Goal: Information Seeking & Learning: Understand process/instructions

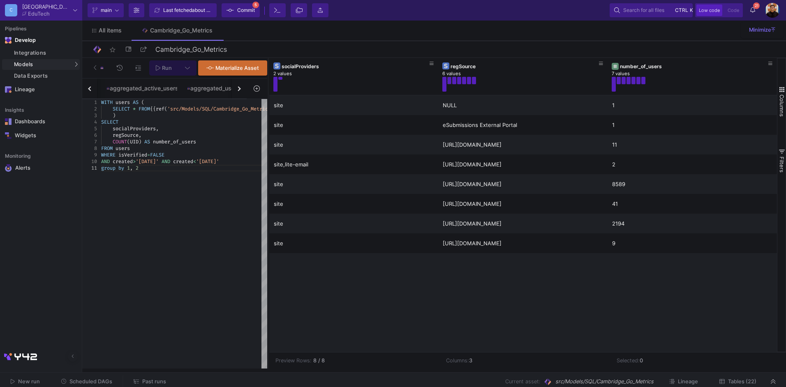
scroll to position [6, 38]
click at [164, 193] on div "WITH users AS ( SELECT * FROM {{ ref ( 'src/Models/SQL/Cambridge_Go_Metrics/fin…" at bounding box center [229, 234] width 257 height 270
click at [237, 88] on div "button" at bounding box center [238, 88] width 5 height 5
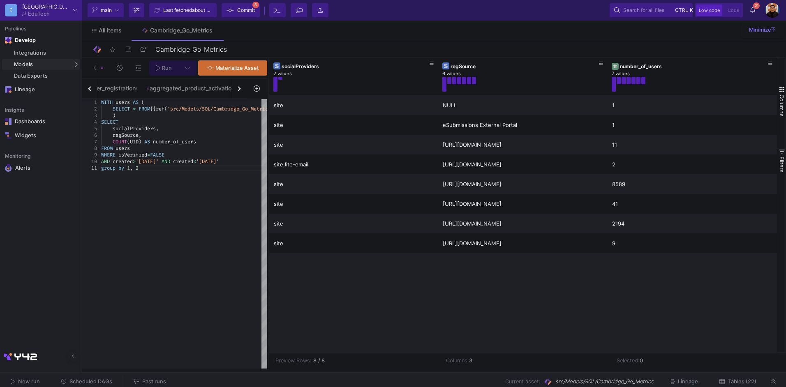
click at [237, 88] on div "button" at bounding box center [238, 88] width 5 height 5
click at [237, 88] on div "users_dim active_users institutions product_activations site_license_activation…" at bounding box center [164, 89] width 164 height 21
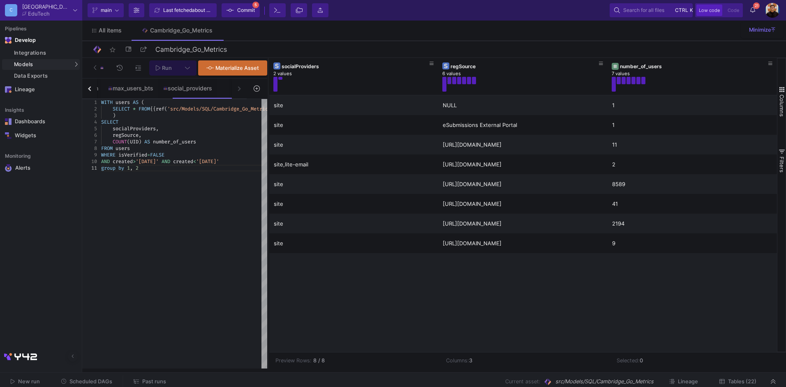
click at [237, 88] on div "users_dim active_users institutions product_activations site_license_activation…" at bounding box center [164, 89] width 164 height 21
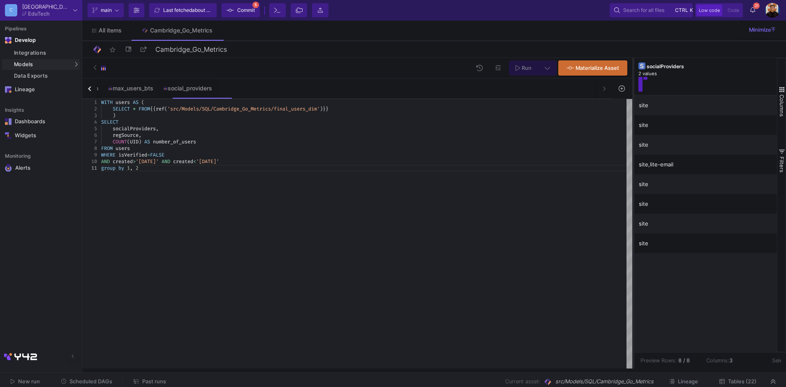
drag, startPoint x: 267, startPoint y: 160, endPoint x: 632, endPoint y: 186, distance: 366.1
click at [632, 186] on div at bounding box center [633, 213] width 2 height 311
click at [214, 88] on icon at bounding box center [211, 88] width 6 height 7
click at [247, 128] on div "Delete" at bounding box center [242, 123] width 33 height 20
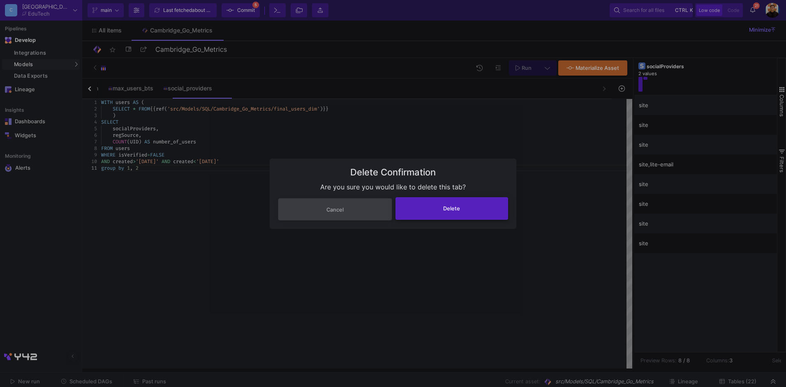
click at [464, 209] on button "Delete" at bounding box center [452, 208] width 113 height 23
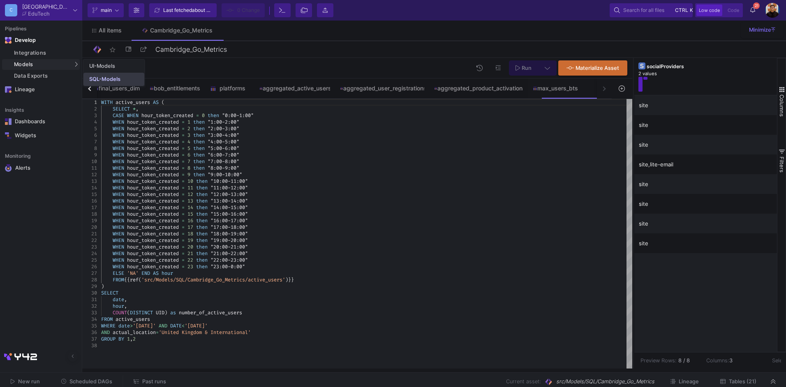
click at [116, 73] on link "SQL-Models" at bounding box center [113, 79] width 61 height 13
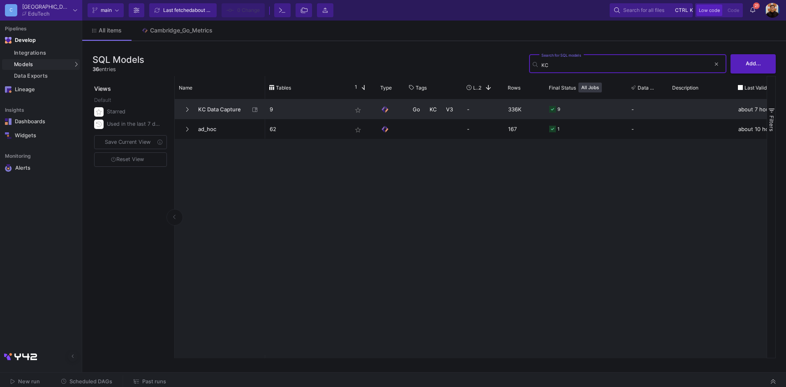
type input "KC"
click at [234, 102] on span "KC Data Capture" at bounding box center [221, 109] width 56 height 19
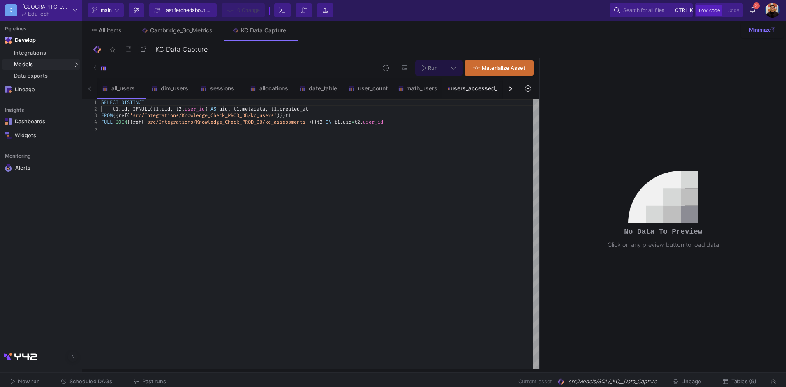
click at [477, 90] on div "users_accessed_kc" at bounding box center [475, 88] width 56 height 7
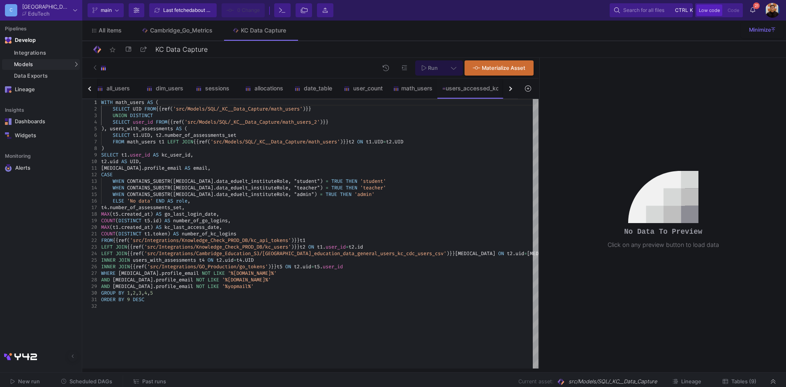
click at [512, 91] on button "button" at bounding box center [510, 89] width 15 height 20
click at [512, 91] on div "all_users dim_users sessions allocations date_table user_count math_users users…" at bounding box center [300, 89] width 436 height 21
click at [476, 91] on div "math_users_2" at bounding box center [477, 88] width 42 height 7
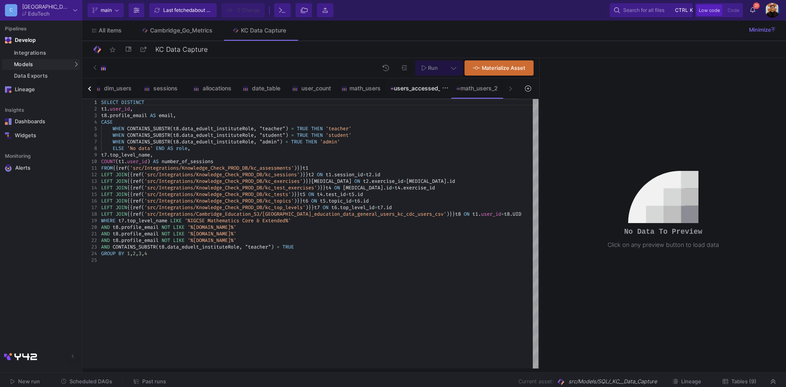
click at [432, 86] on div "users_accessed_kc" at bounding box center [419, 88] width 56 height 7
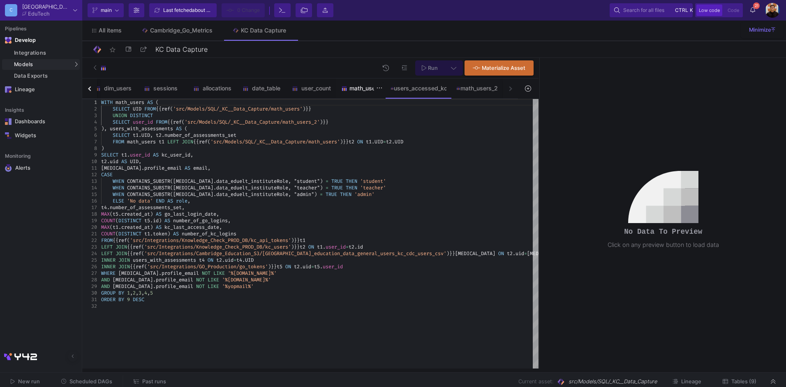
click at [355, 90] on div "math_users" at bounding box center [360, 88] width 39 height 7
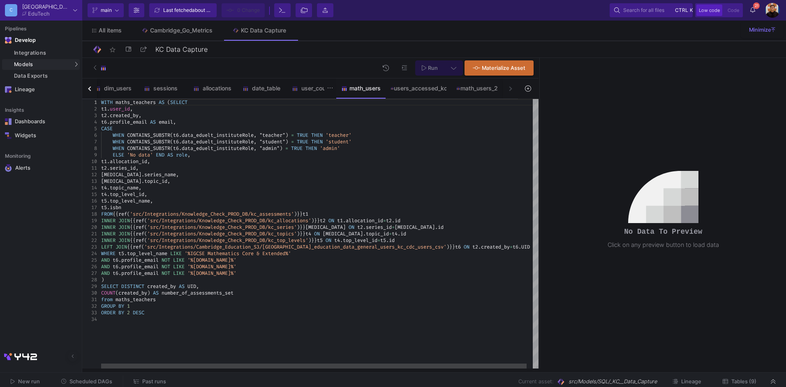
click at [294, 86] on img at bounding box center [295, 89] width 6 height 6
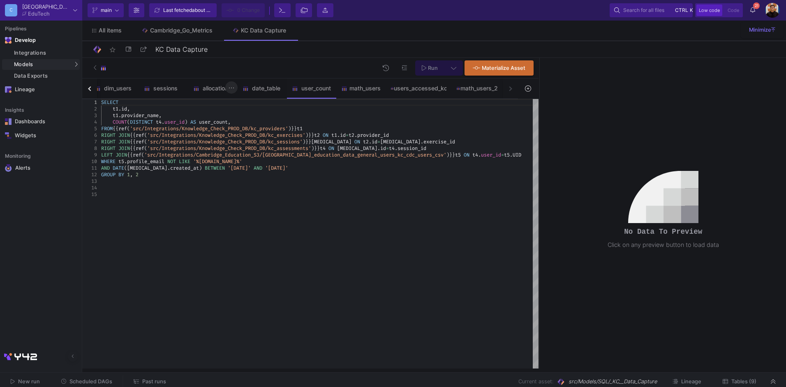
click at [232, 86] on icon at bounding box center [232, 88] width 6 height 7
click at [131, 86] on div at bounding box center [393, 193] width 786 height 387
click at [105, 88] on div "dim_users" at bounding box center [121, 88] width 39 height 7
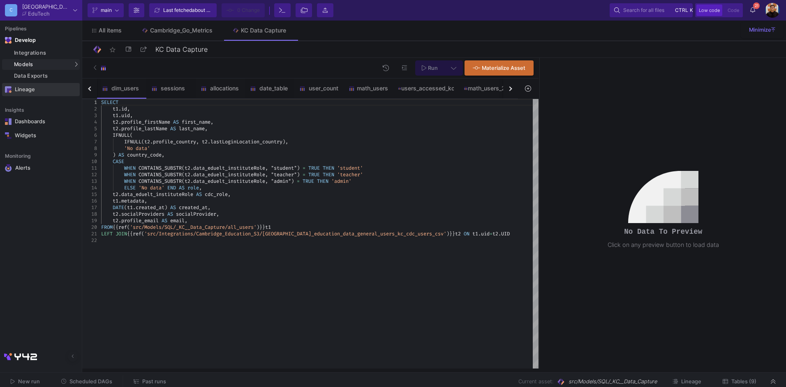
drag, startPoint x: 78, startPoint y: 90, endPoint x: 86, endPoint y: 90, distance: 7.4
click at [78, 90] on link "Lineage" at bounding box center [41, 89] width 78 height 13
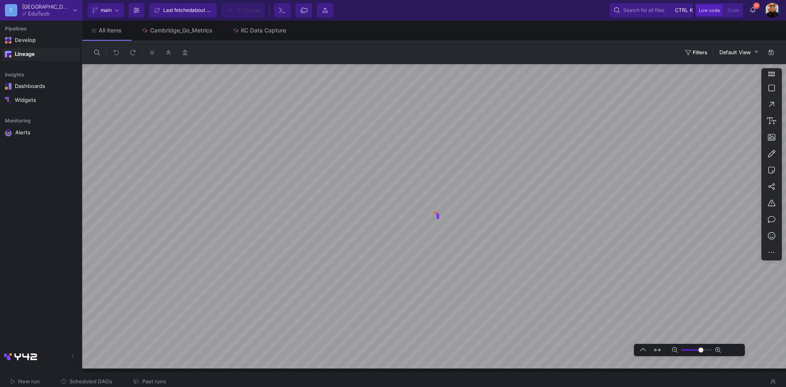
click at [25, 62] on y42-left-main-menu "Pipelines Develop Integrations Models Models UI-Models SQL-Models Data Exports …" at bounding box center [41, 83] width 82 height 125
type input "0"
click at [27, 52] on div "Lineage" at bounding box center [41, 54] width 53 height 7
click at [27, 42] on div "Develop" at bounding box center [21, 40] width 12 height 7
click at [257, 26] on link "KC Data Capture" at bounding box center [259, 31] width 74 height 20
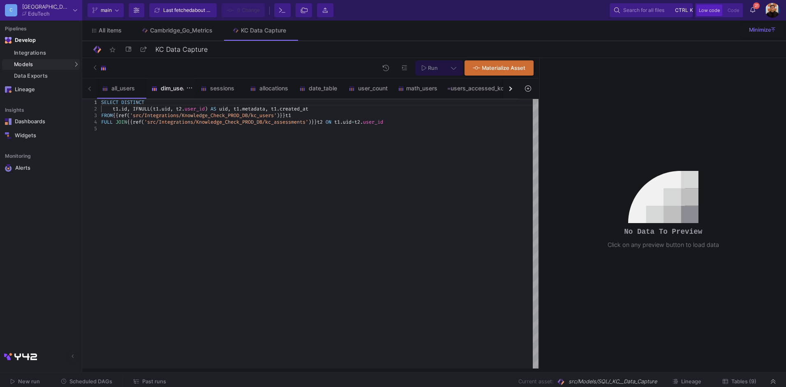
click at [160, 95] on div "dim_users" at bounding box center [170, 89] width 49 height 20
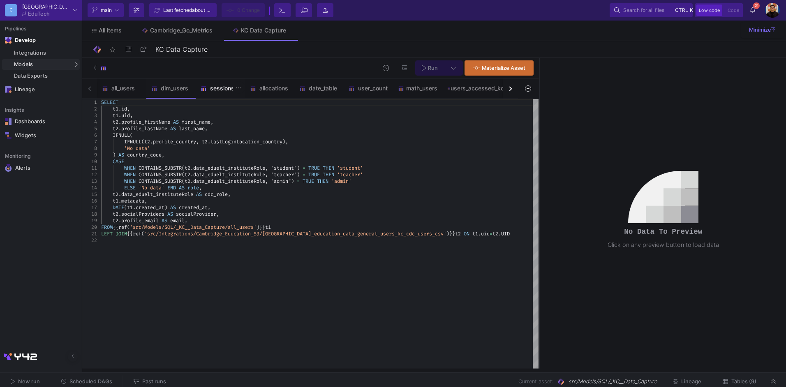
click at [219, 89] on div "sessions" at bounding box center [220, 88] width 39 height 7
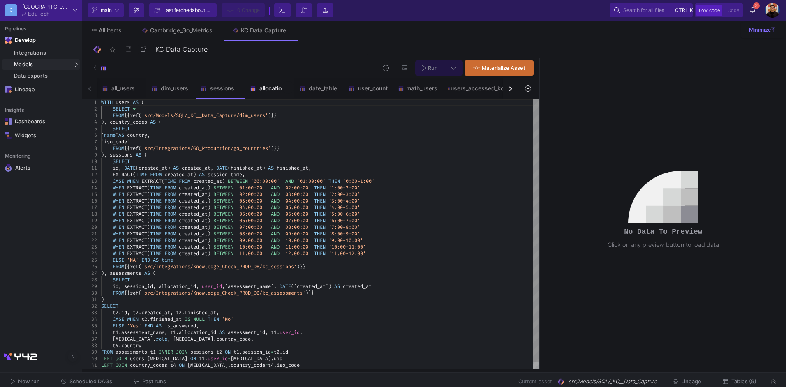
click at [271, 90] on div "allocations" at bounding box center [269, 88] width 39 height 7
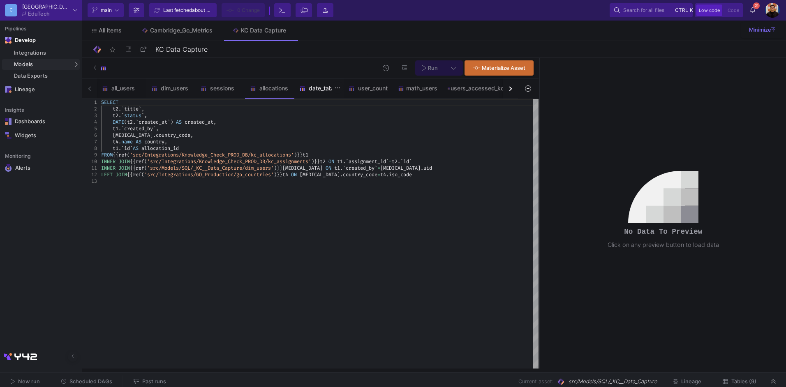
click at [322, 90] on div "date_table" at bounding box center [318, 88] width 39 height 7
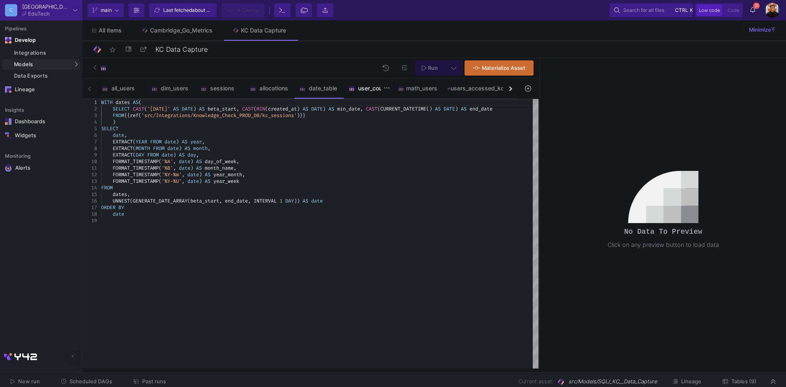
click at [371, 90] on div "user_count" at bounding box center [368, 88] width 39 height 7
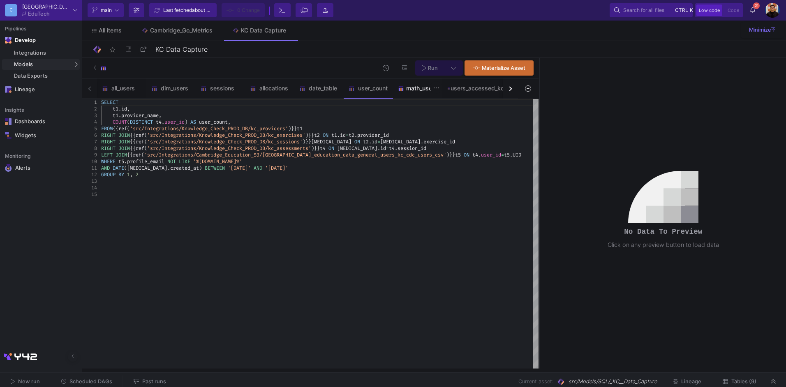
click at [417, 89] on div "math_users" at bounding box center [417, 88] width 39 height 7
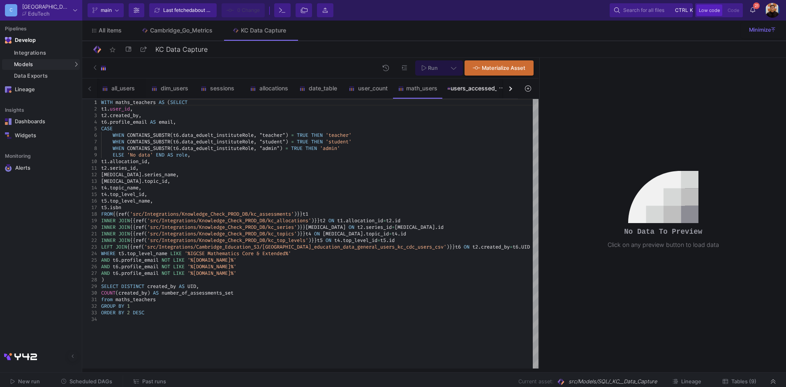
click at [468, 88] on div "users_accessed_kc" at bounding box center [475, 88] width 56 height 7
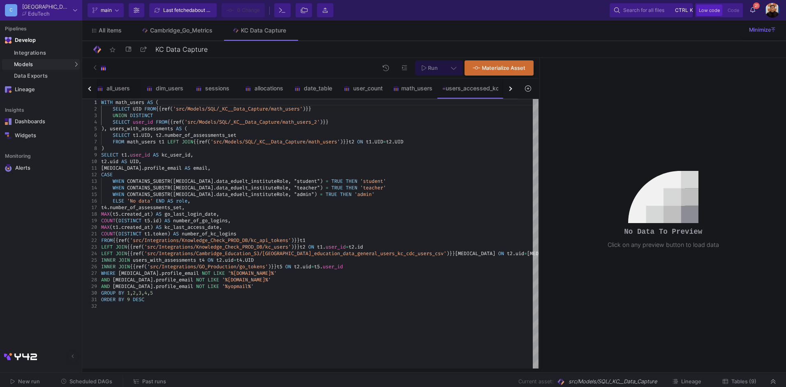
click at [514, 89] on button "button" at bounding box center [510, 89] width 15 height 20
click at [514, 89] on div "all_users dim_users sessions allocations date_table user_count math_users users…" at bounding box center [300, 89] width 436 height 21
click at [104, 75] on link "SQL-Models" at bounding box center [113, 79] width 61 height 13
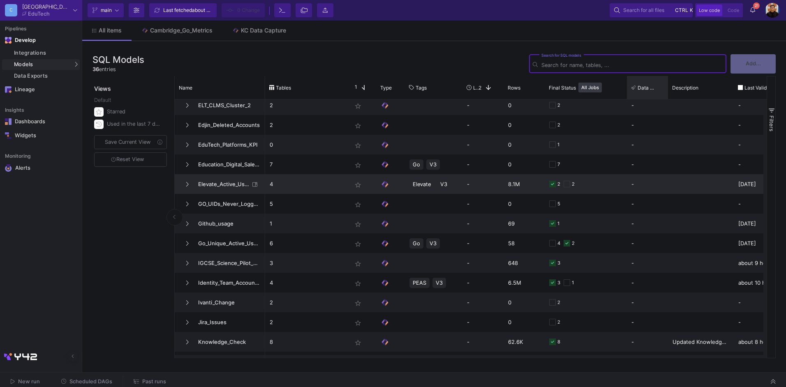
scroll to position [370, 0]
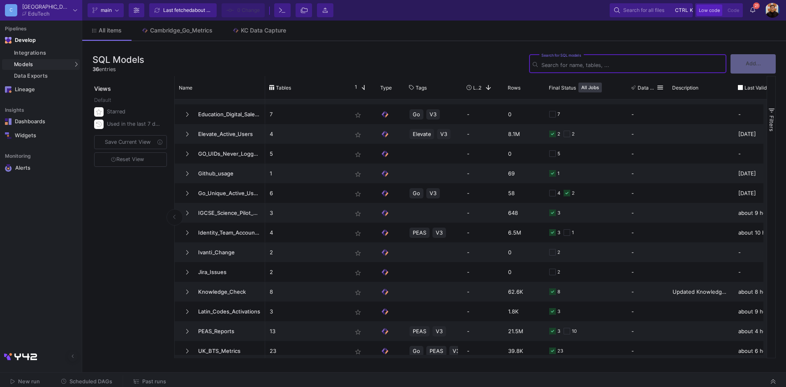
click at [634, 64] on input "Search for SQL models" at bounding box center [632, 65] width 181 height 6
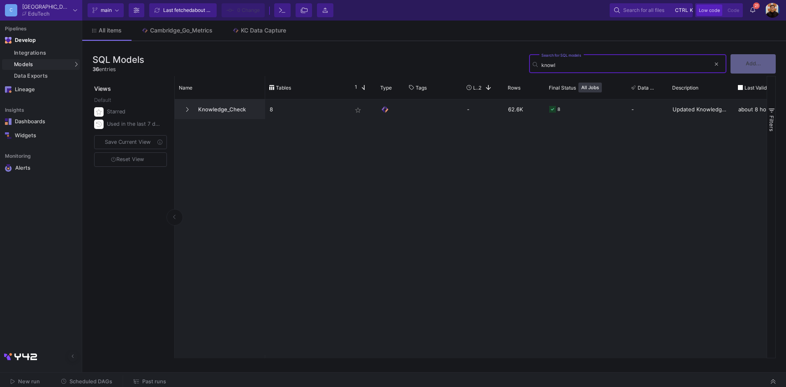
type input "knowl"
click at [226, 113] on span "Knowledge_Check" at bounding box center [226, 109] width 67 height 19
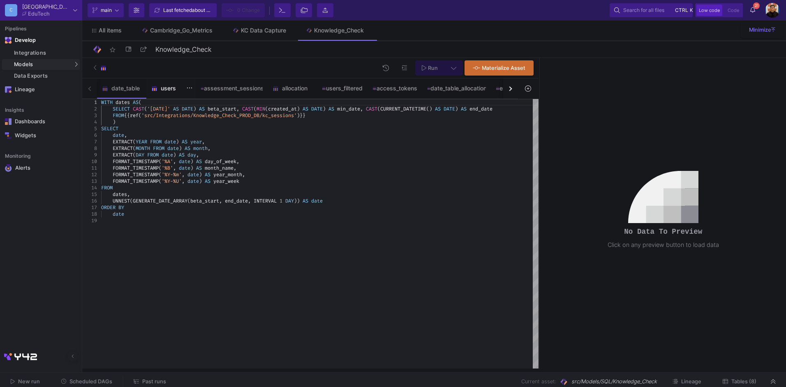
click at [167, 93] on div "users" at bounding box center [170, 89] width 49 height 20
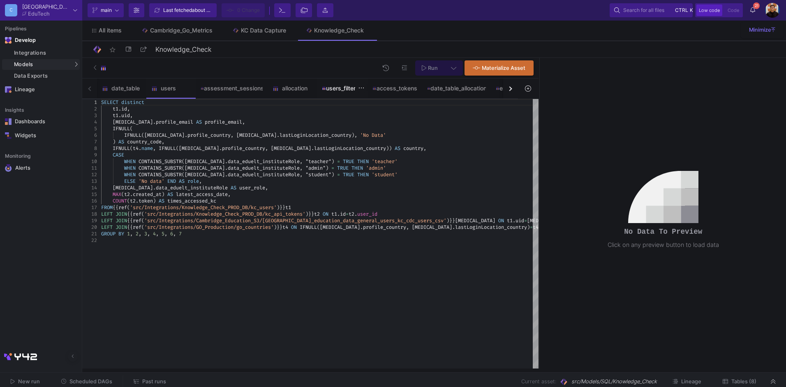
click at [347, 94] on div "users_filtered" at bounding box center [342, 89] width 51 height 20
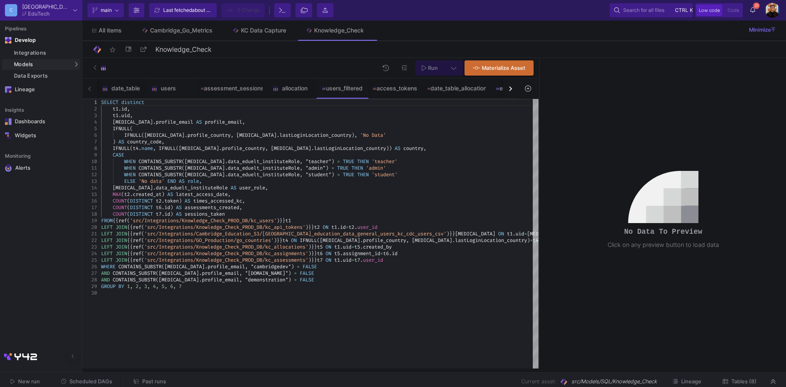
click at [452, 66] on icon at bounding box center [453, 68] width 5 height 6
drag, startPoint x: 422, startPoint y: 39, endPoint x: 425, endPoint y: 67, distance: 28.1
click at [422, 39] on div at bounding box center [393, 193] width 786 height 387
click at [426, 67] on icon at bounding box center [424, 68] width 5 height 6
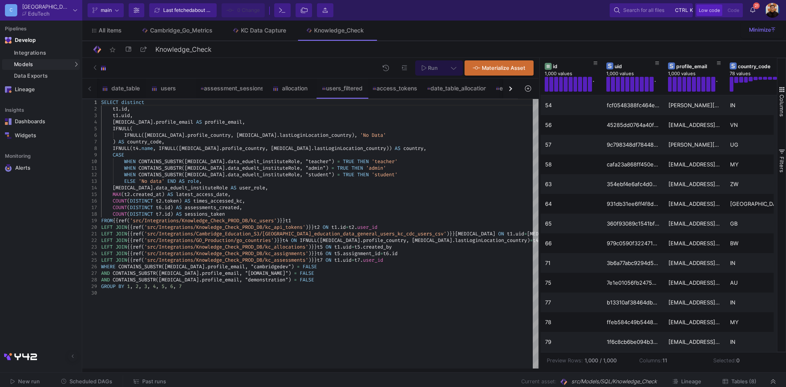
click at [215, 207] on span "assessments_created" at bounding box center [212, 207] width 55 height 7
click at [208, 213] on span "sessions_taken" at bounding box center [205, 214] width 40 height 7
click at [257, 217] on div "COUNT ( DISTINCT t7 . id ) AS sessions_taken" at bounding box center [319, 214] width 437 height 7
click at [314, 226] on span "}}" at bounding box center [311, 227] width 6 height 7
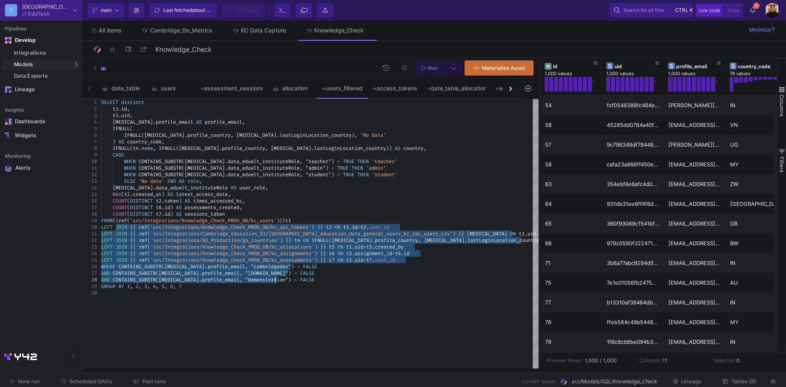
drag, startPoint x: 118, startPoint y: 229, endPoint x: 275, endPoint y: 278, distance: 165.3
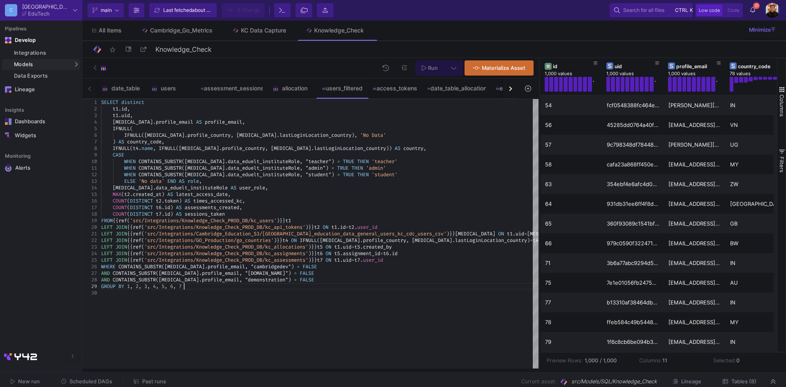
click at [214, 289] on div "GROUP BY 1 , 2 , 3 , 4 , 5 , 6 , 7" at bounding box center [319, 286] width 437 height 7
click at [314, 227] on span "}}" at bounding box center [311, 227] width 6 height 7
click at [288, 227] on span "'src/Integrations/Knowledge_Check_PROD_DB/kc_api_t" at bounding box center [216, 227] width 144 height 7
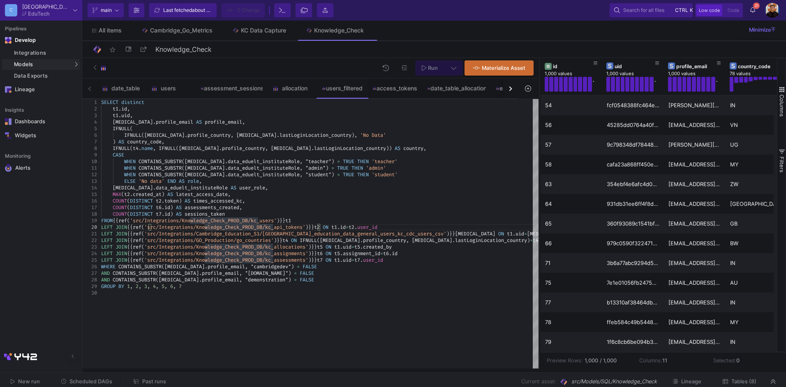
click at [306, 226] on span "okens'" at bounding box center [296, 227] width 17 height 7
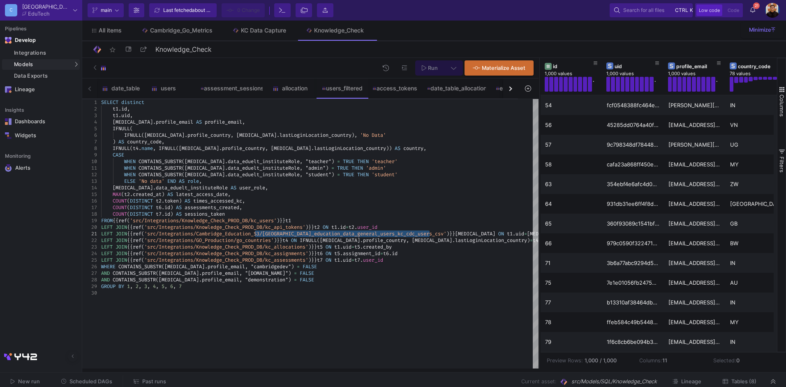
drag, startPoint x: 257, startPoint y: 234, endPoint x: 430, endPoint y: 236, distance: 172.7
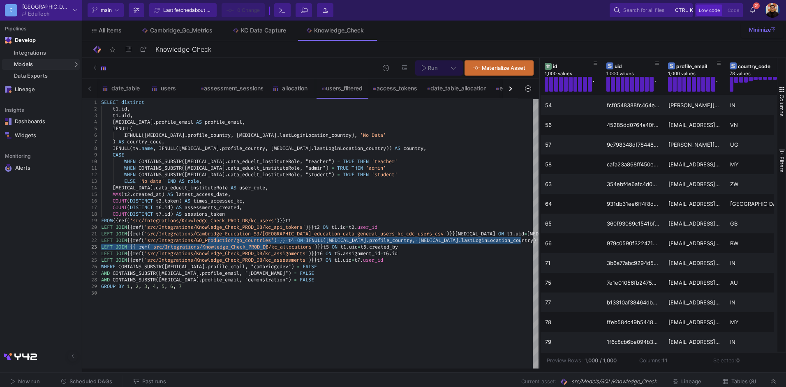
drag, startPoint x: 208, startPoint y: 241, endPoint x: 266, endPoint y: 247, distance: 58.2
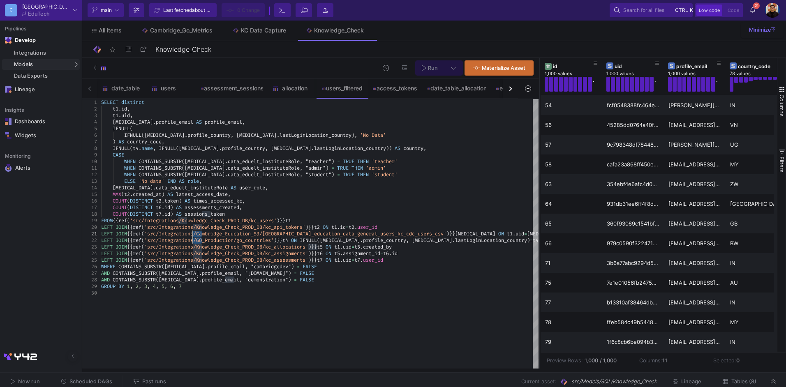
drag, startPoint x: 202, startPoint y: 236, endPoint x: 194, endPoint y: 238, distance: 8.2
click at [421, 254] on div "LEFT JOIN {{ ref ( 'src/Integrations/Knowledge_Check_PROD_DB/kc_assig nments' )…" at bounding box center [319, 253] width 437 height 7
type textarea "SELECT distinct [DOMAIN_NAME], [DOMAIN_NAME], [MEDICAL_DATA][DOMAIN_NAME]_email…"
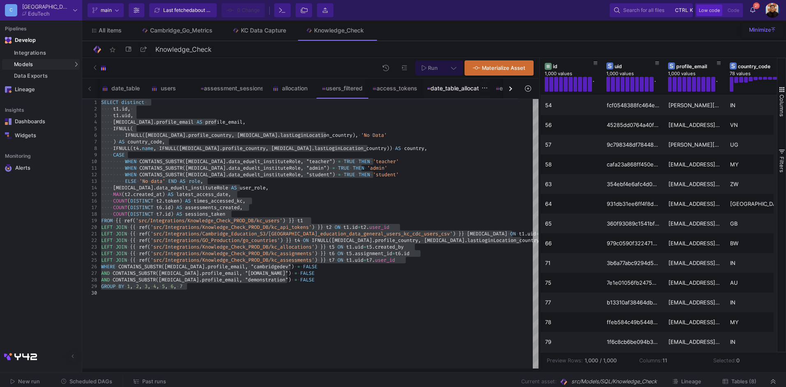
click at [456, 87] on div "date_table_allocation" at bounding box center [456, 88] width 59 height 7
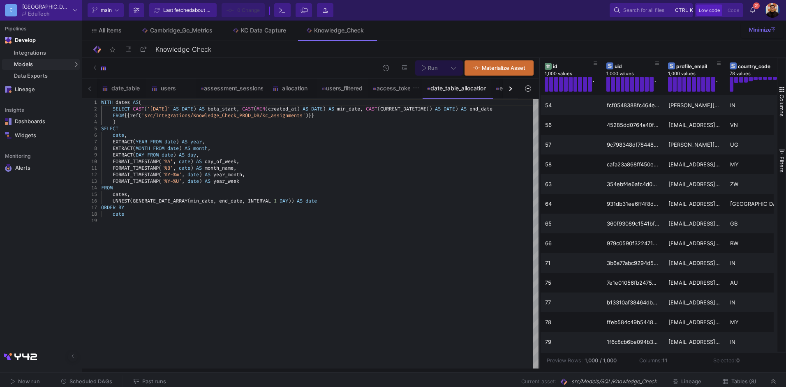
click at [376, 88] on img at bounding box center [375, 88] width 4 height 4
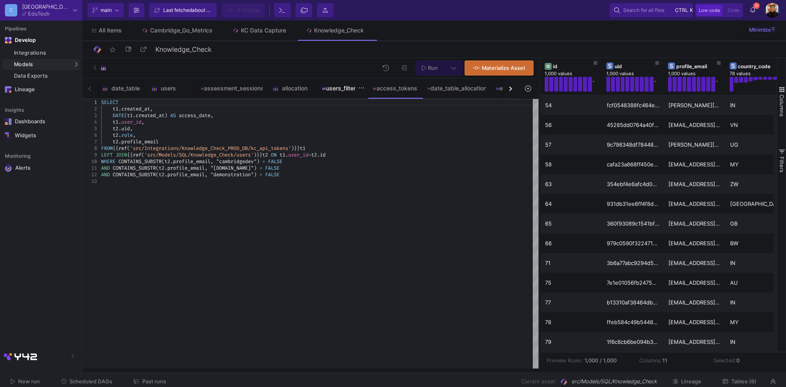
click at [340, 87] on div "users_filtered" at bounding box center [342, 88] width 41 height 7
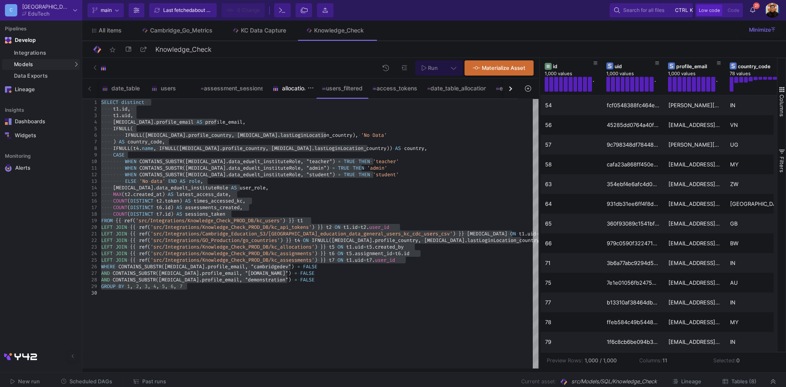
click at [293, 88] on div "allocation" at bounding box center [292, 88] width 39 height 7
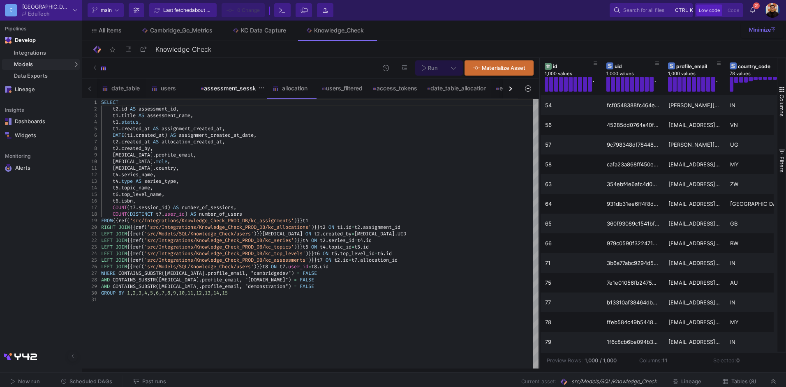
click at [230, 91] on div "assessment_sessions" at bounding box center [232, 88] width 62 height 7
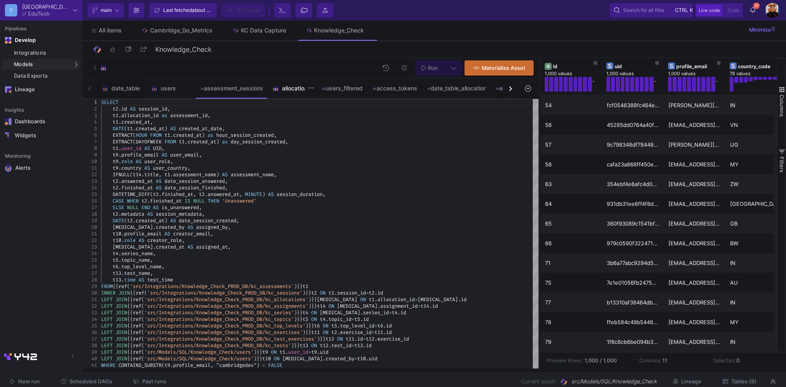
click at [289, 85] on div "allocation" at bounding box center [292, 88] width 39 height 7
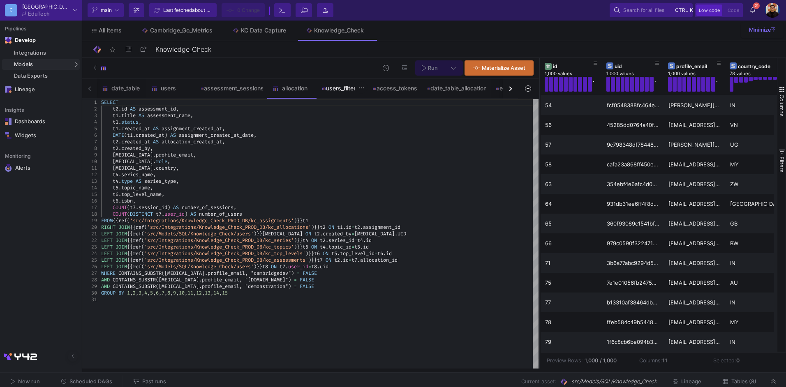
click at [324, 93] on div "users_filtered" at bounding box center [342, 89] width 51 height 20
